Goal: Transaction & Acquisition: Purchase product/service

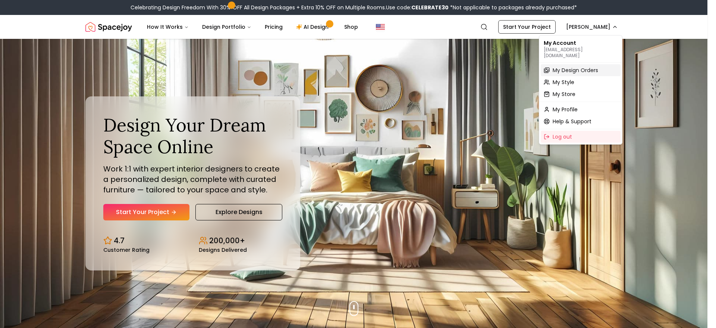
click at [578, 66] on span "My Design Orders" at bounding box center [576, 69] width 46 height 7
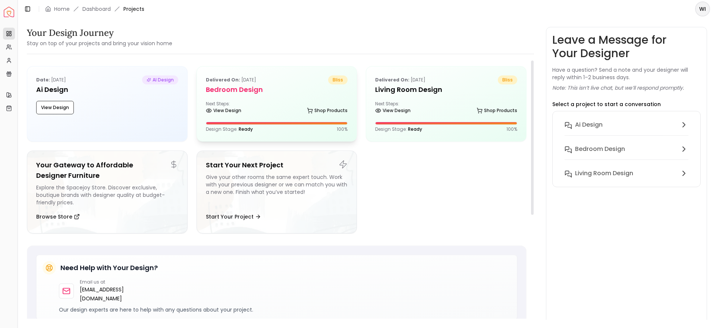
click at [282, 122] on div at bounding box center [276, 123] width 141 height 2
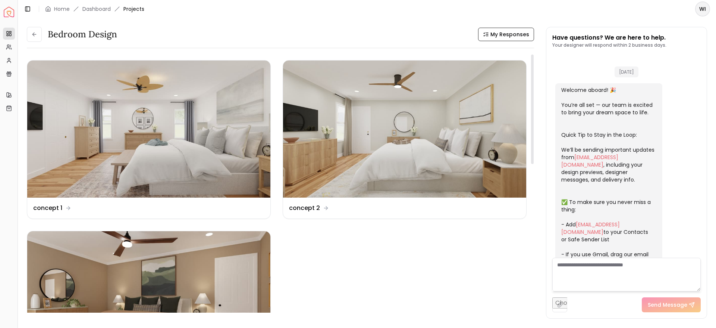
scroll to position [1863, 0]
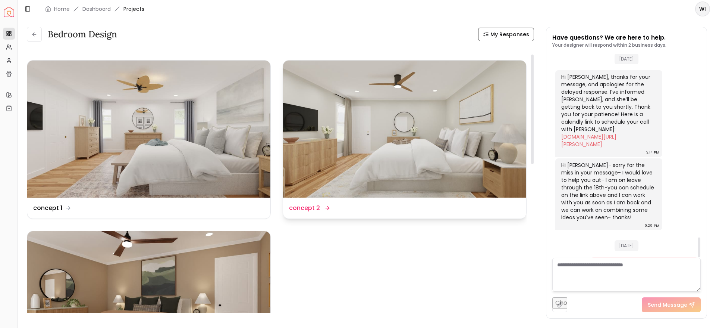
click at [407, 145] on img at bounding box center [404, 128] width 243 height 137
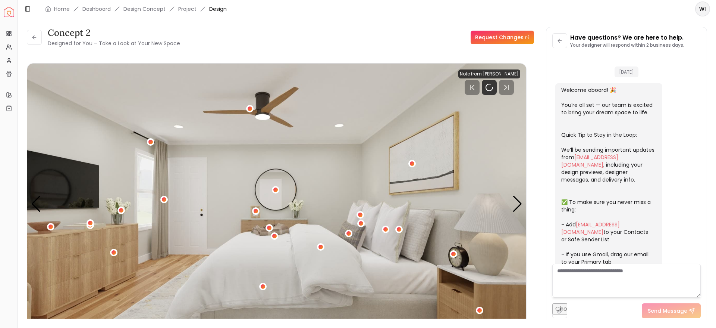
scroll to position [1857, 0]
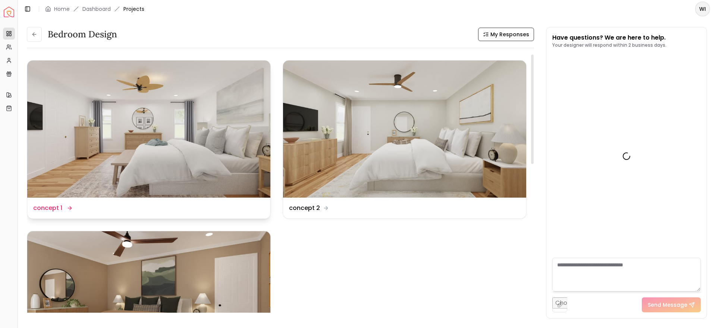
click at [131, 154] on img at bounding box center [148, 128] width 243 height 137
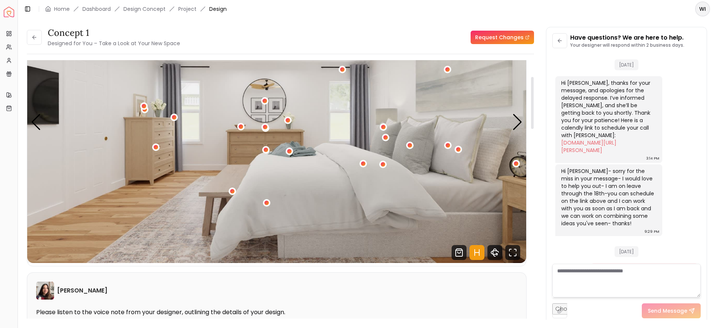
scroll to position [26, 0]
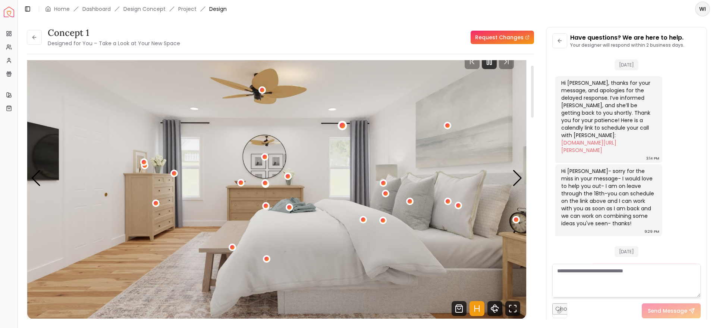
click at [344, 123] on div "1 / 4" at bounding box center [343, 126] width 6 height 6
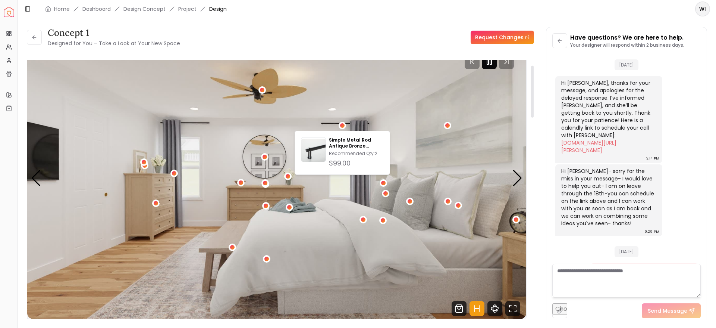
click at [491, 63] on icon "Pause" at bounding box center [489, 61] width 9 height 9
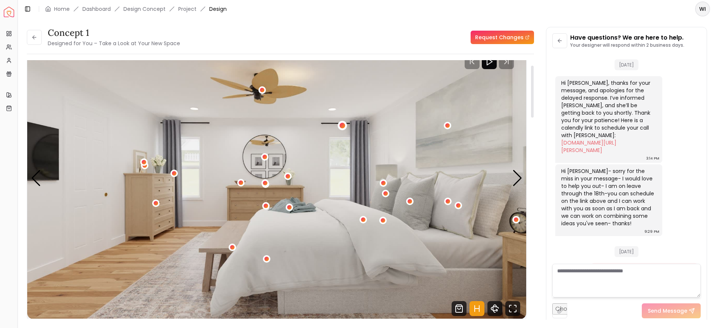
click at [343, 123] on div "1 / 4" at bounding box center [343, 126] width 6 height 6
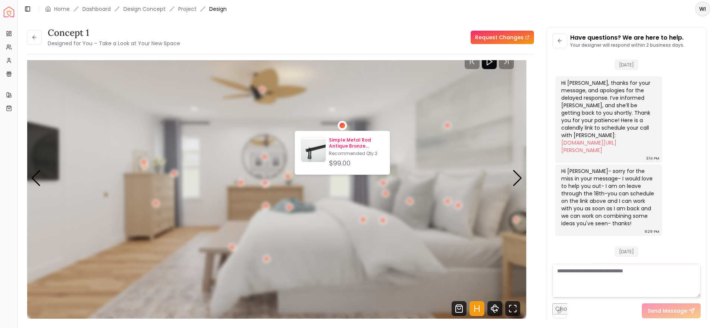
click at [336, 150] on p "Recommended Qty: 2" at bounding box center [356, 153] width 55 height 6
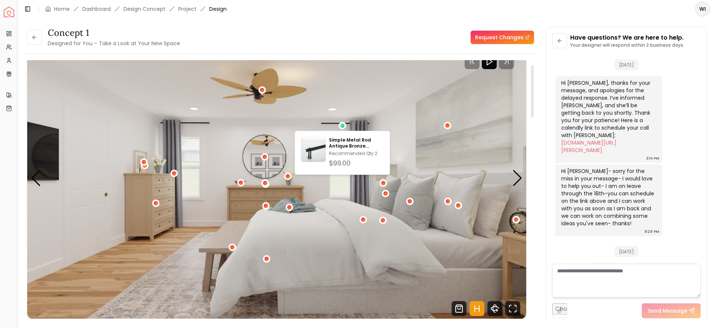
click at [397, 37] on div "concept 1 Designed for You – Take a Look at Your New Space Request Changes" at bounding box center [280, 37] width 507 height 21
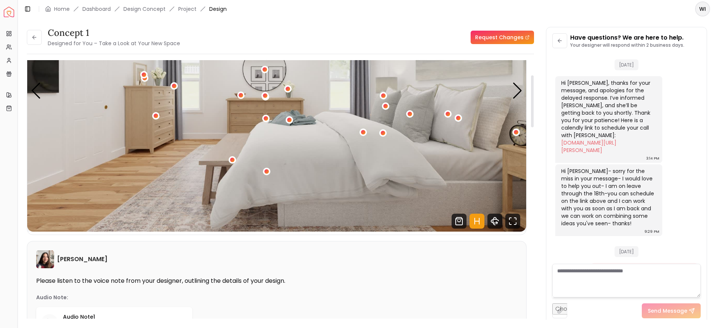
scroll to position [33, 0]
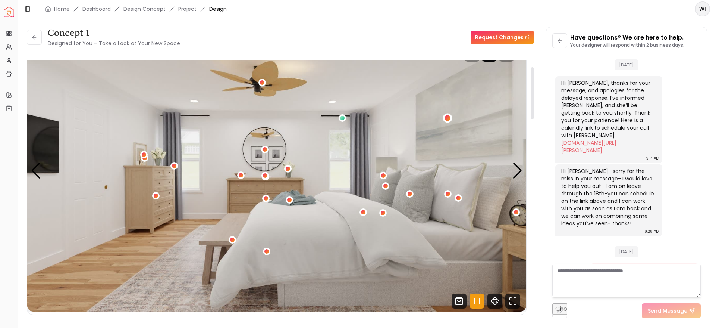
click at [448, 115] on div "1 / 4" at bounding box center [447, 117] width 9 height 9
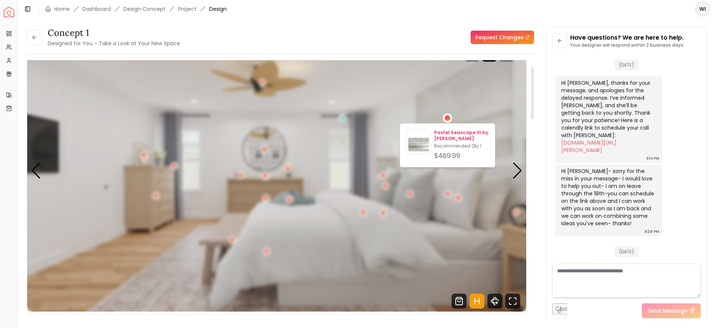
click at [445, 136] on p "Pastel Seascape III by [PERSON_NAME]" at bounding box center [461, 135] width 55 height 12
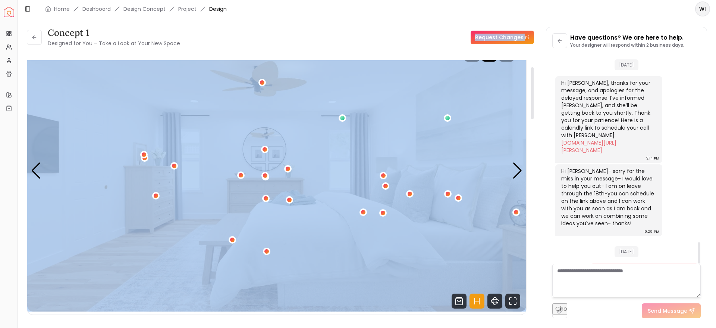
drag, startPoint x: 413, startPoint y: 20, endPoint x: 455, endPoint y: 104, distance: 94.3
click at [455, 104] on div "concept 1 Designed for You – Take a Look at Your New Space Request Changes conc…" at bounding box center [367, 168] width 698 height 301
click at [405, 44] on div "concept 1 Designed for You – Take a Look at Your New Space Request Changes" at bounding box center [280, 37] width 507 height 21
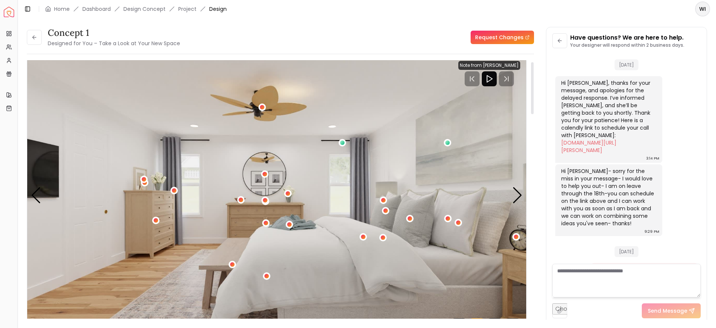
scroll to position [0, 0]
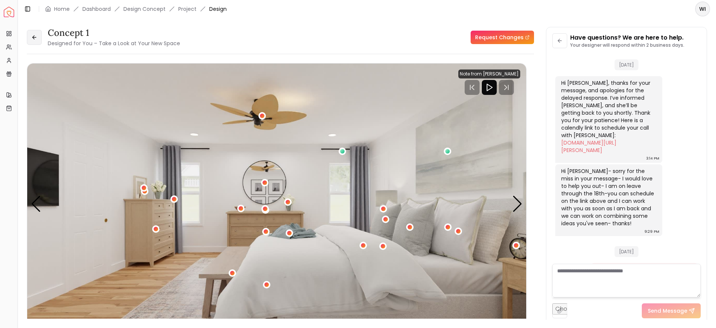
click at [29, 36] on button at bounding box center [34, 37] width 15 height 15
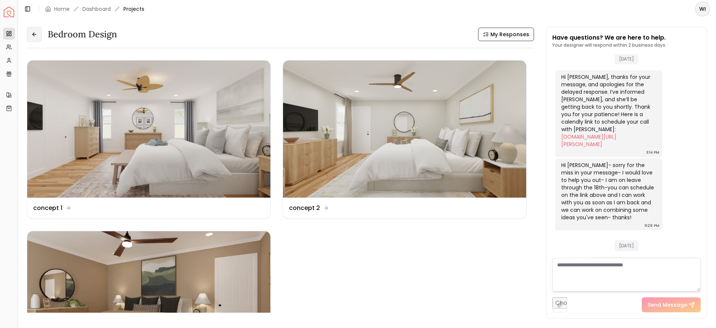
click at [41, 31] on button at bounding box center [34, 34] width 15 height 15
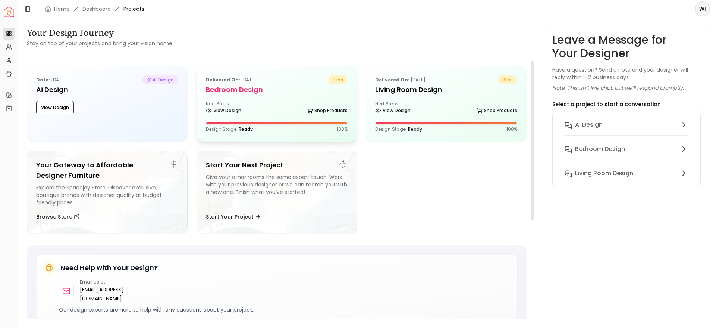
click at [334, 112] on link "Shop Products" at bounding box center [327, 110] width 41 height 10
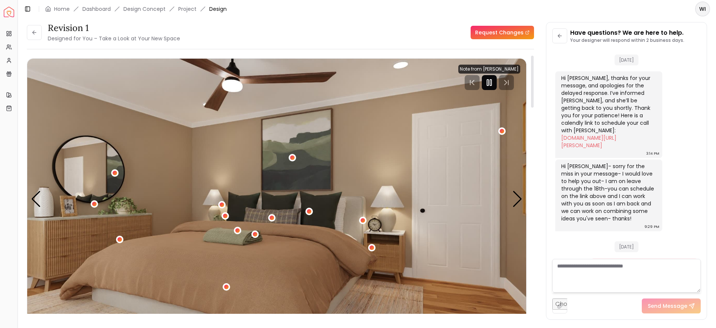
click at [489, 84] on icon "Pause" at bounding box center [489, 82] width 9 height 9
click at [35, 34] on icon at bounding box center [34, 32] width 6 height 6
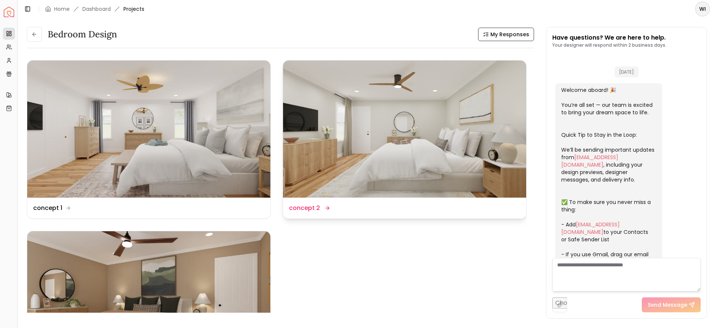
scroll to position [1863, 0]
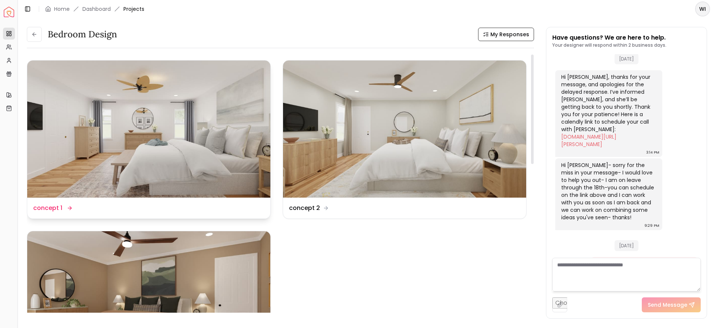
click at [153, 167] on img at bounding box center [148, 128] width 243 height 137
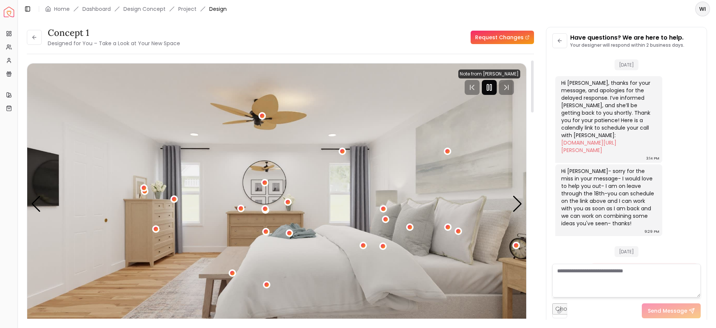
click at [487, 91] on icon "Pause" at bounding box center [489, 87] width 9 height 9
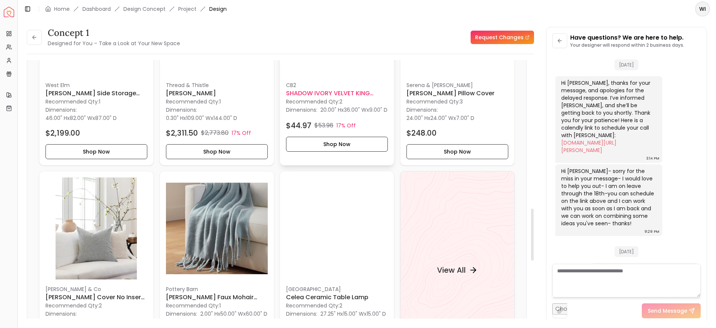
scroll to position [885, 0]
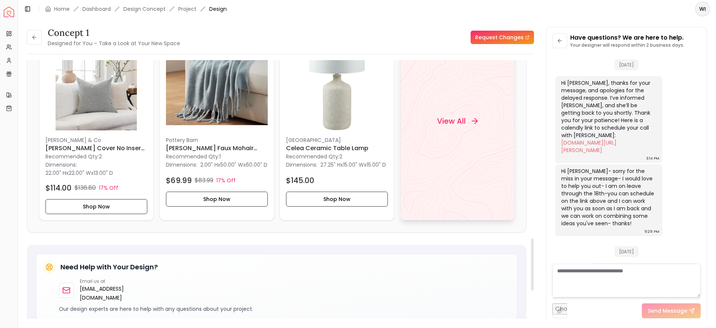
click at [448, 115] on div "View All" at bounding box center [457, 121] width 59 height 22
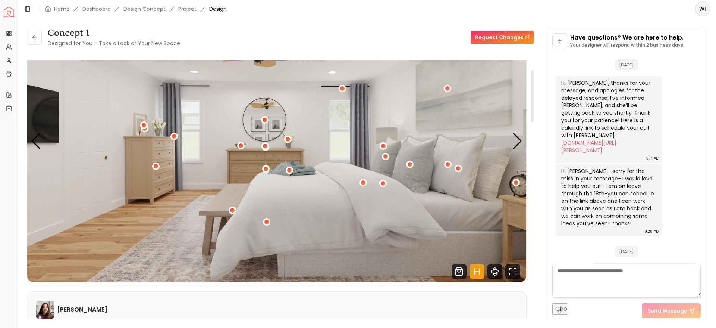
scroll to position [0, 0]
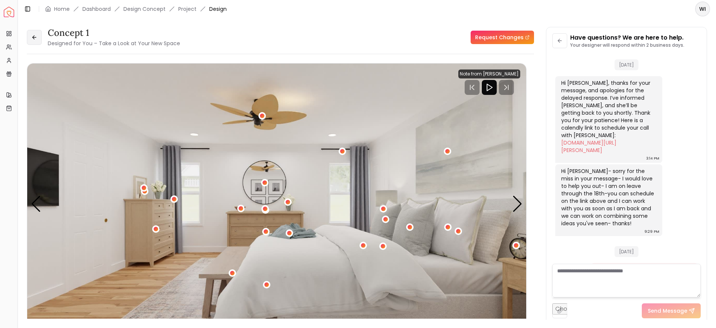
click at [37, 35] on icon at bounding box center [34, 37] width 6 height 6
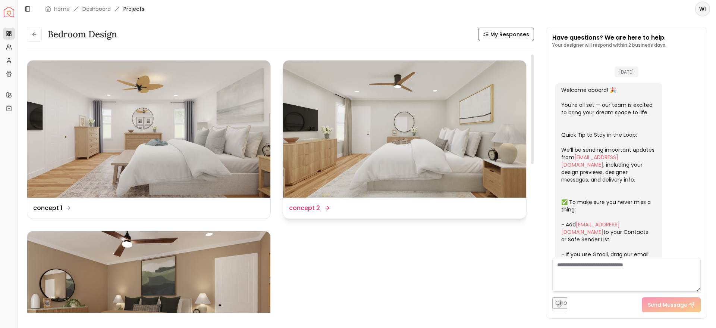
scroll to position [1863, 0]
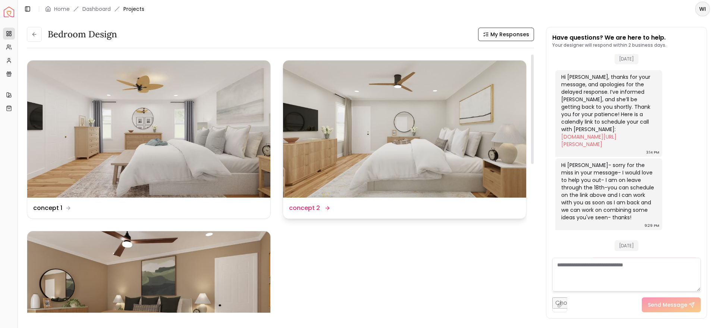
click at [367, 125] on img at bounding box center [404, 128] width 243 height 137
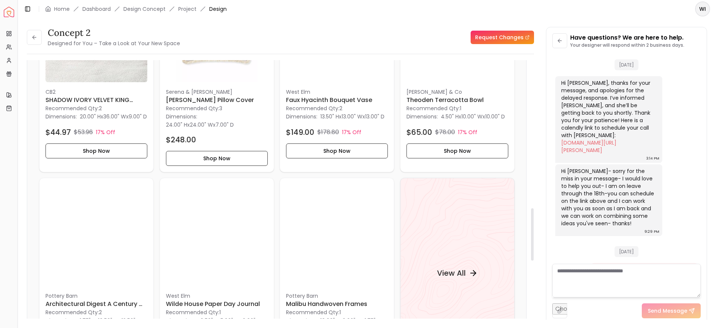
scroll to position [842, 0]
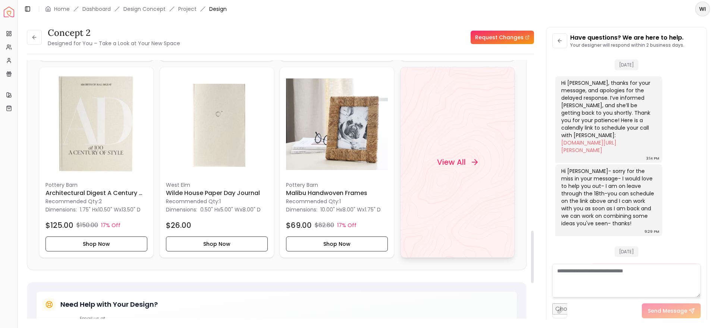
click at [491, 182] on div "View All" at bounding box center [457, 162] width 115 height 191
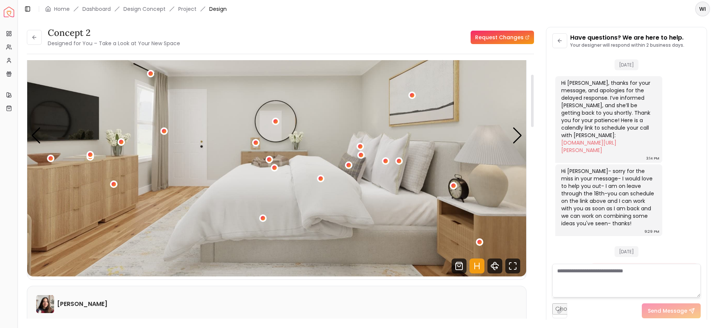
scroll to position [66, 0]
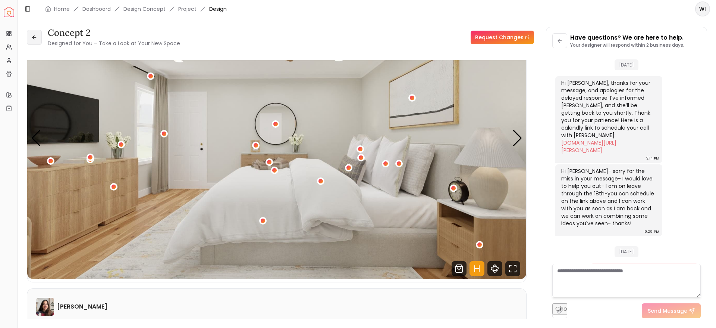
click at [41, 38] on button at bounding box center [34, 37] width 15 height 15
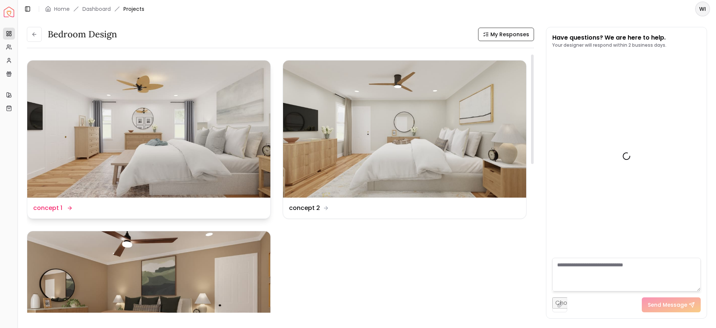
scroll to position [1863, 0]
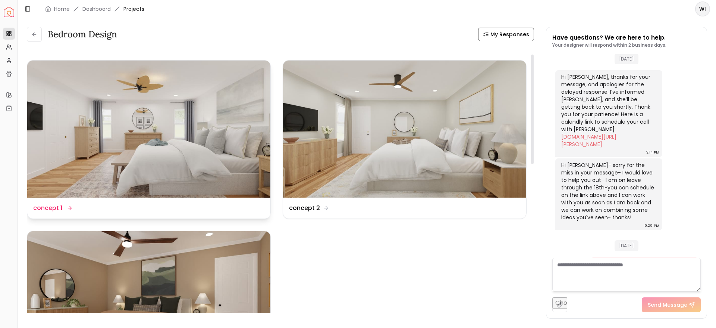
click at [131, 144] on img at bounding box center [148, 128] width 243 height 137
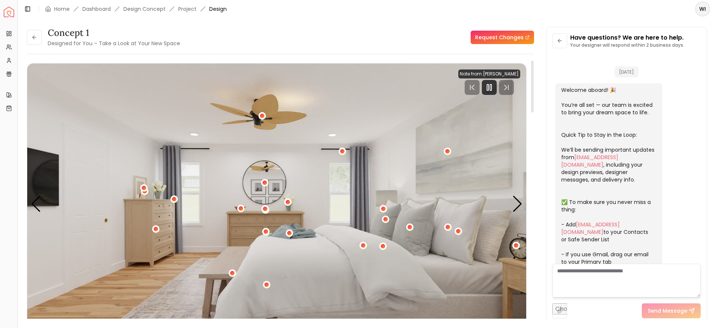
scroll to position [1857, 0]
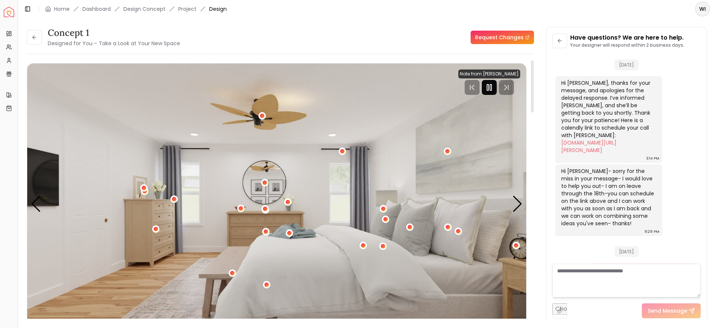
click at [488, 93] on div at bounding box center [489, 87] width 15 height 15
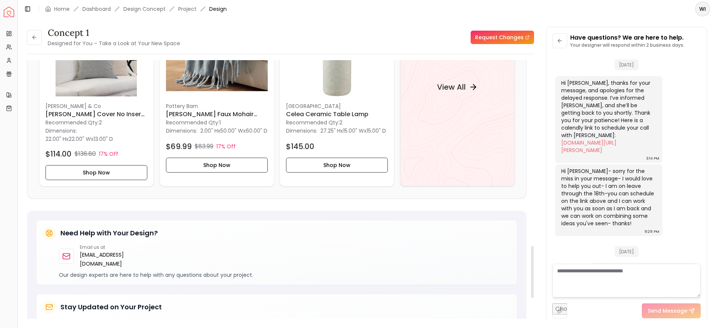
scroll to position [922, 0]
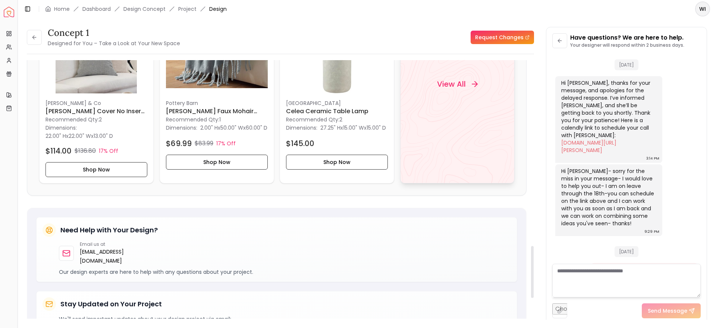
click at [461, 133] on div "View All" at bounding box center [457, 84] width 115 height 198
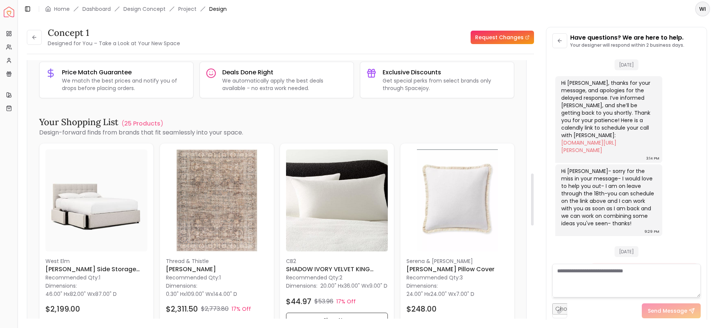
scroll to position [564, 0]
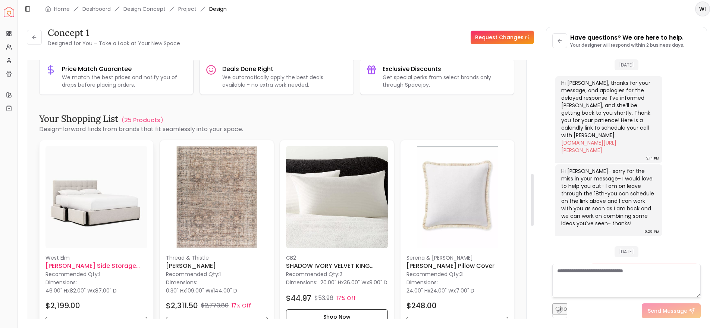
click at [87, 266] on h6 "[PERSON_NAME] Side Storage Bed King" at bounding box center [97, 265] width 102 height 9
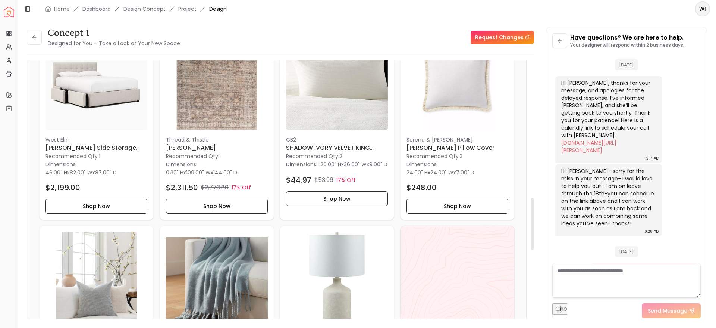
scroll to position [682, 0]
click at [79, 148] on h6 "[PERSON_NAME] Side Storage Bed King" at bounding box center [97, 146] width 102 height 9
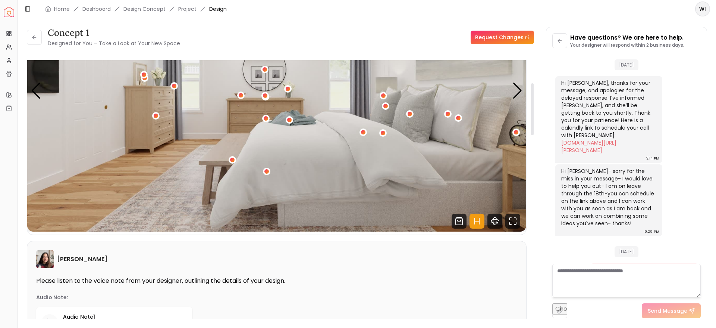
scroll to position [0, 0]
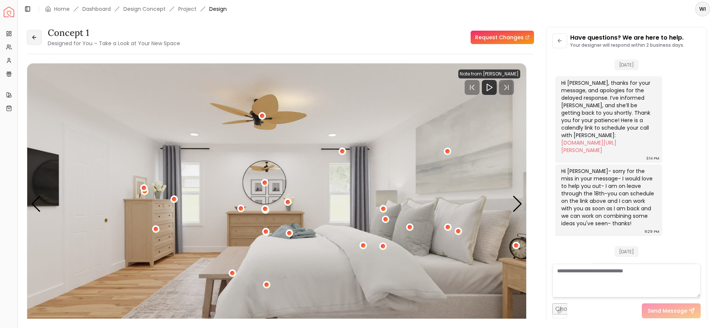
click at [32, 41] on button at bounding box center [34, 37] width 15 height 15
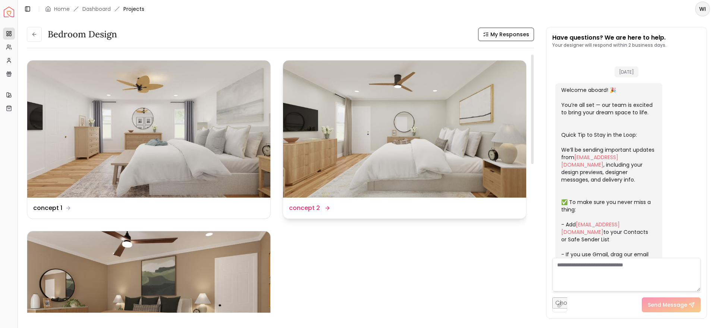
scroll to position [1863, 0]
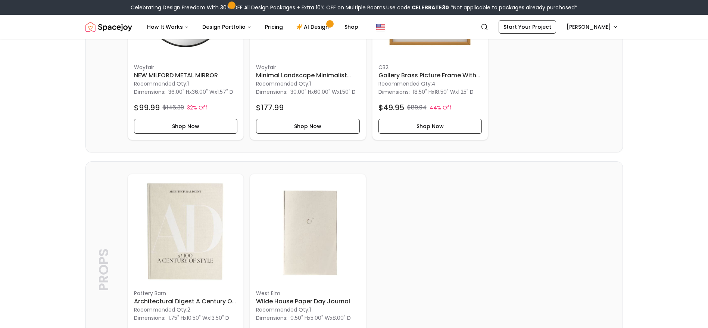
click at [491, 182] on div "Props Props Pottery Barn Architectural Digest A Century of Style Coffee Table B…" at bounding box center [354, 270] width 536 height 216
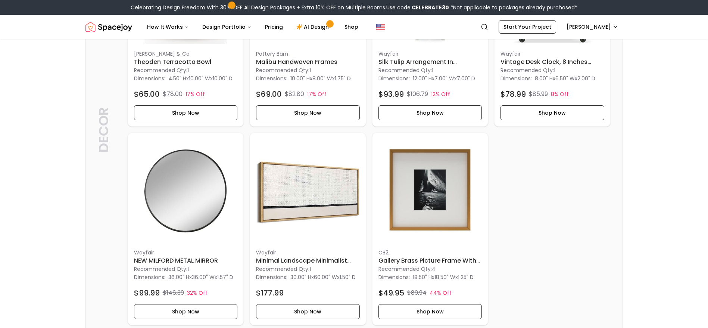
scroll to position [949, 0]
click at [297, 207] on img at bounding box center [308, 192] width 104 height 104
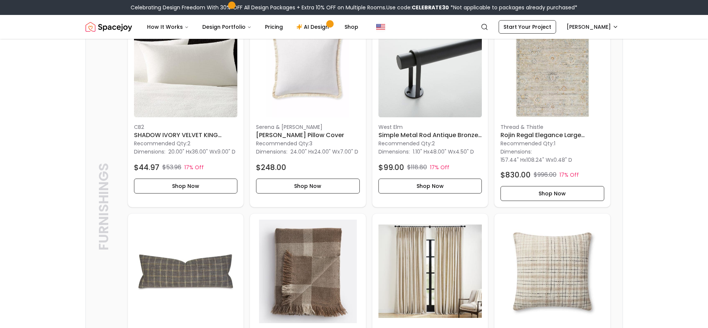
scroll to position [0, 0]
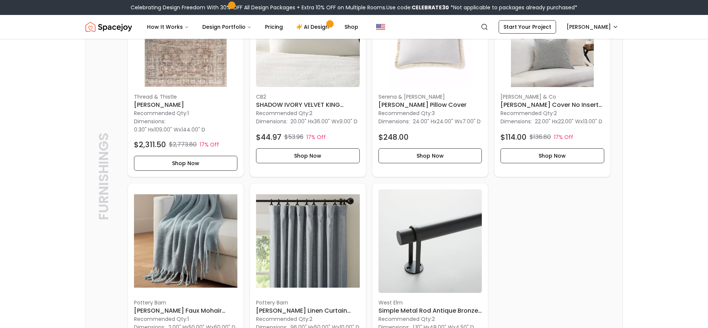
scroll to position [682, 0]
